Goal: Information Seeking & Learning: Learn about a topic

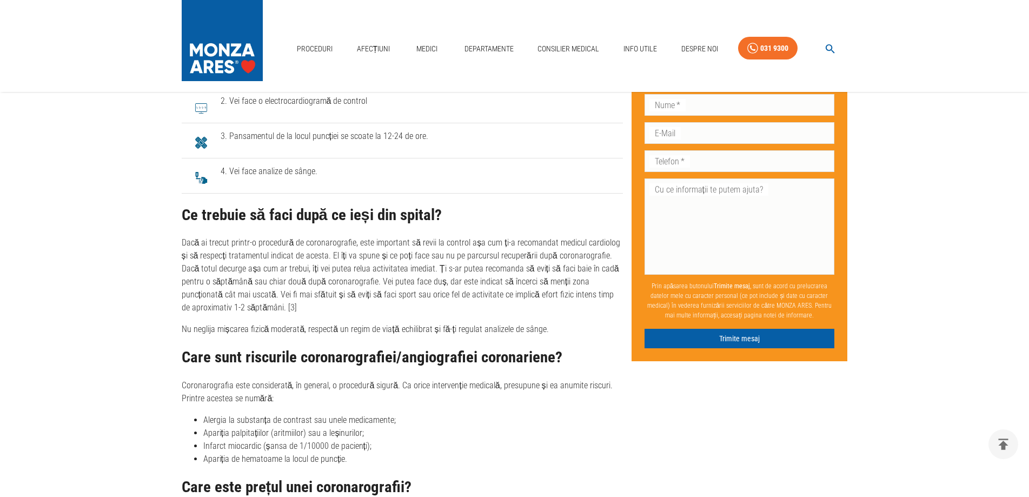
scroll to position [3455, 0]
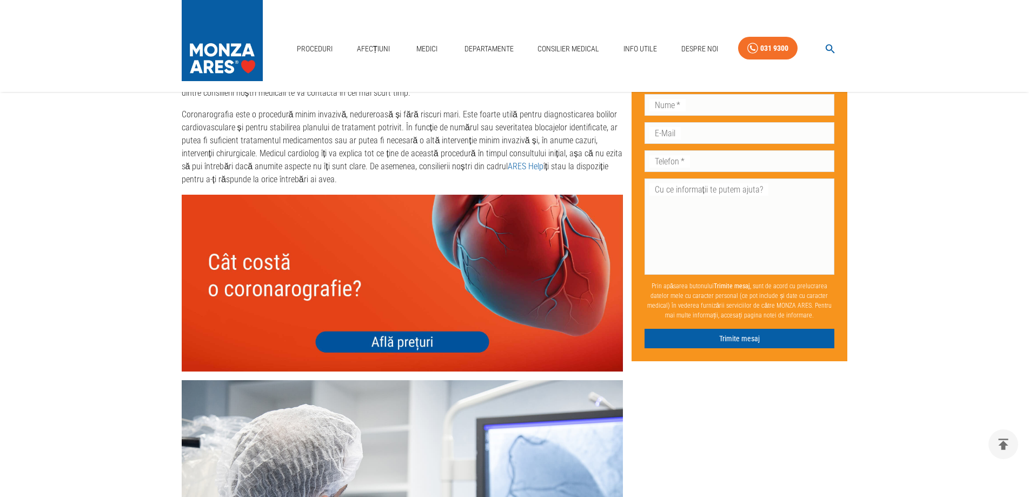
click at [417, 352] on img at bounding box center [402, 283] width 441 height 176
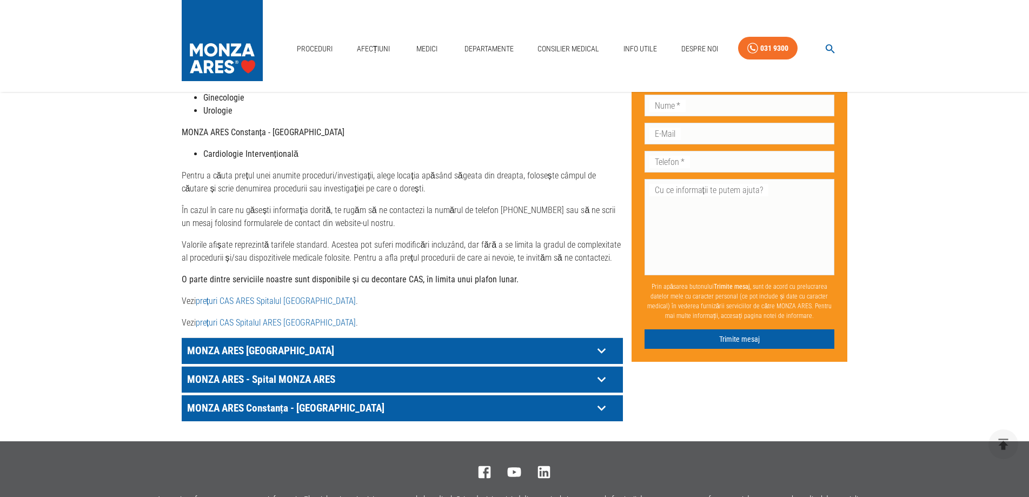
scroll to position [531, 0]
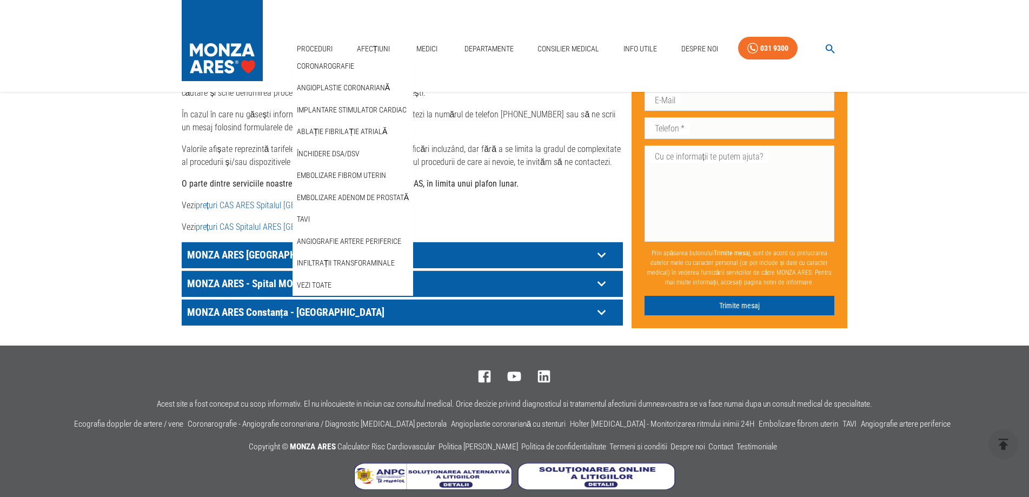
drag, startPoint x: 345, startPoint y: 212, endPoint x: 495, endPoint y: 2, distance: 258.2
click at [345, 233] on link "Angiografie artere periferice" at bounding box center [349, 242] width 109 height 18
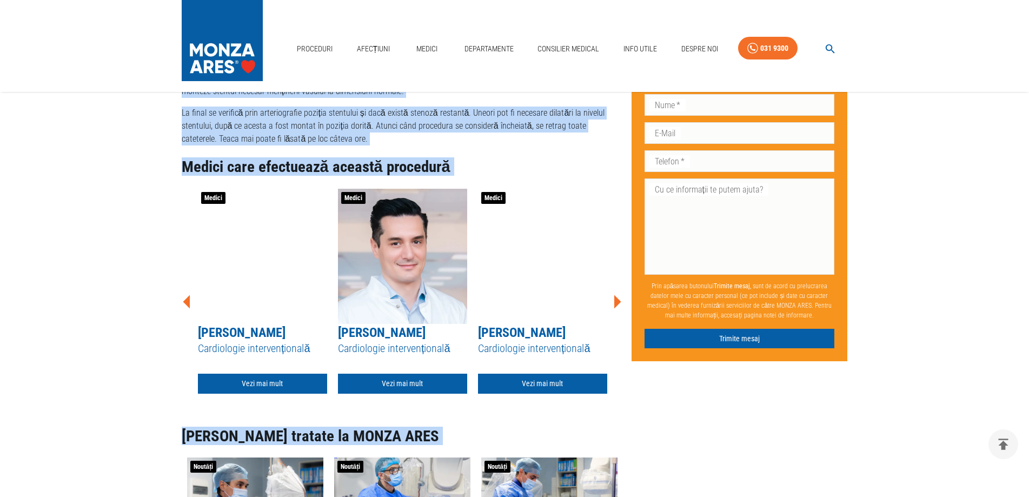
scroll to position [2351, 0]
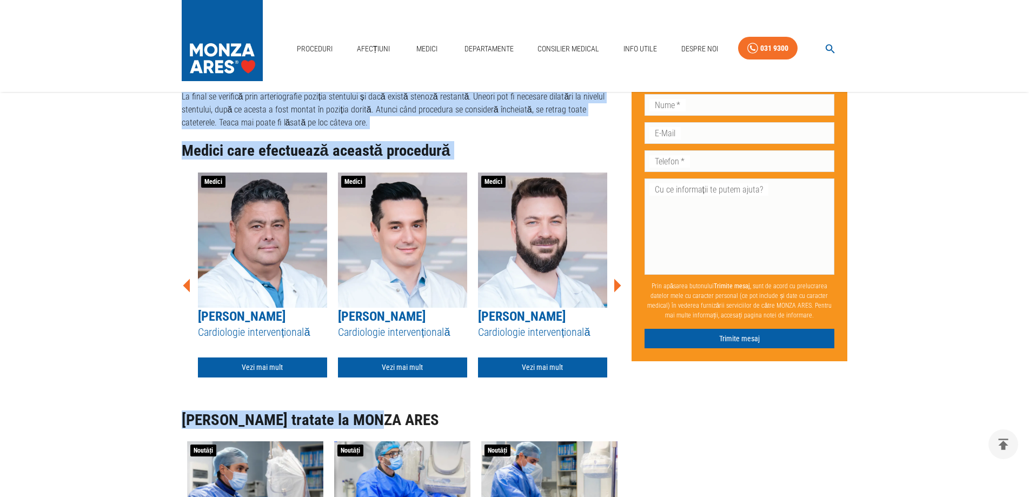
drag, startPoint x: 183, startPoint y: 340, endPoint x: 581, endPoint y: 345, distance: 397.6
click at [581, 345] on div "Publicat: [DATE] Ultima actualizare: [DATE] Distribuie: Cuprins Generalități de…" at bounding box center [398, 314] width 450 height 4748
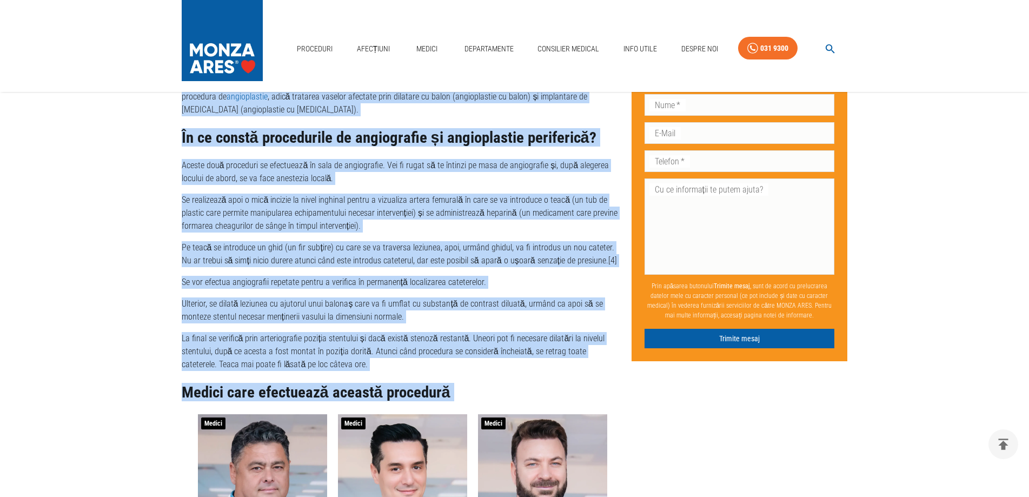
scroll to position [2074, 0]
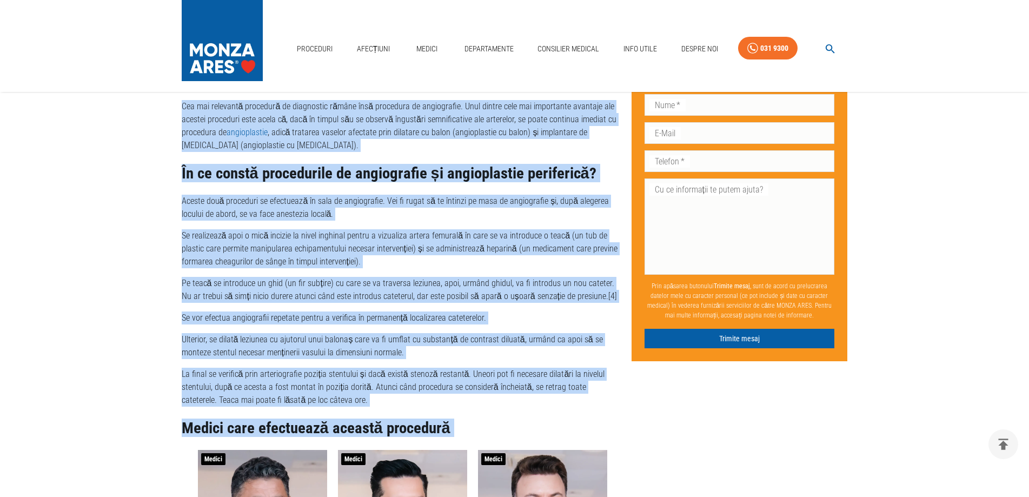
copy div "Loremipsumdo sitame conse adipiscin elitseddoe (TEM) Incid utlaboree doloremagn…"
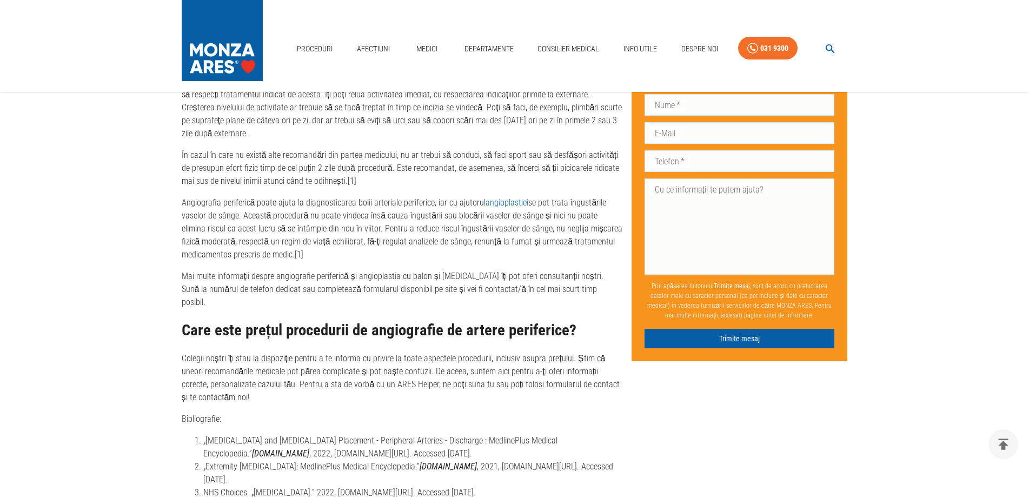
scroll to position [4645, 0]
